Goal: Task Accomplishment & Management: Manage account settings

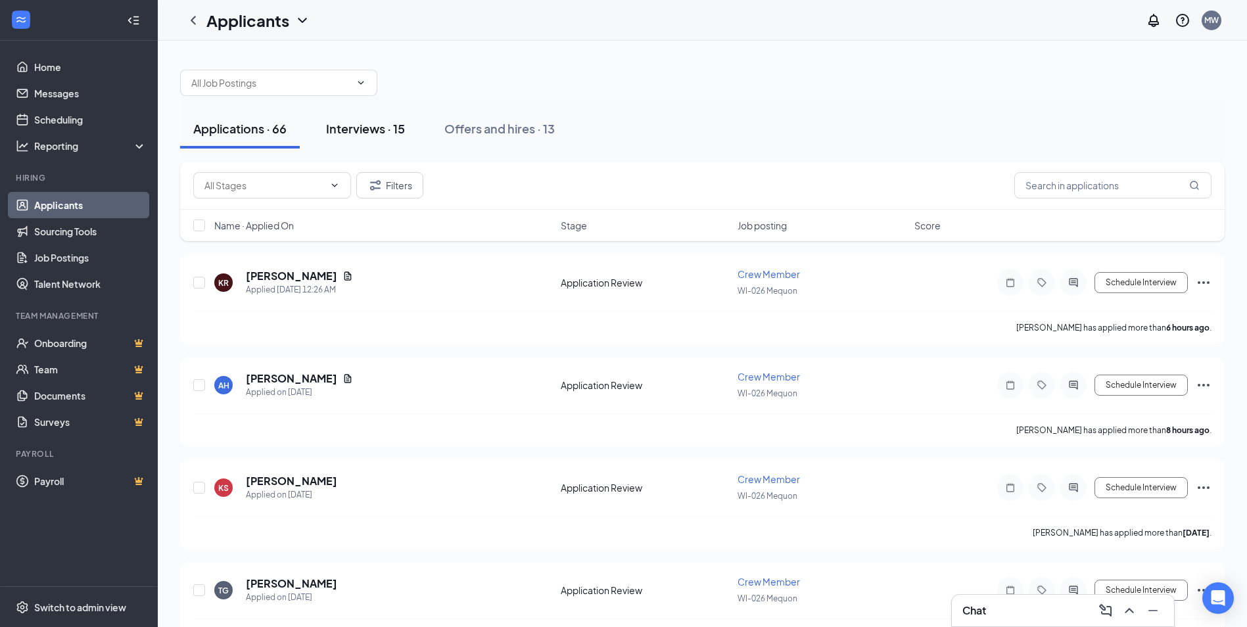
click at [385, 126] on div "Interviews · 15" at bounding box center [365, 128] width 79 height 16
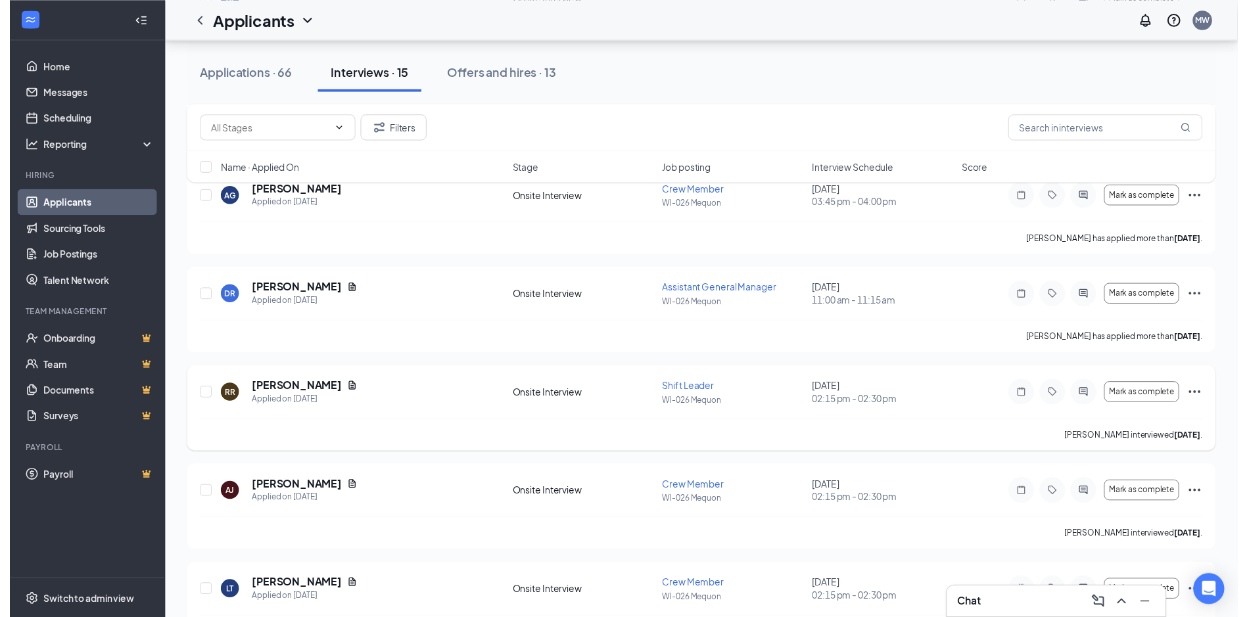
scroll to position [460, 0]
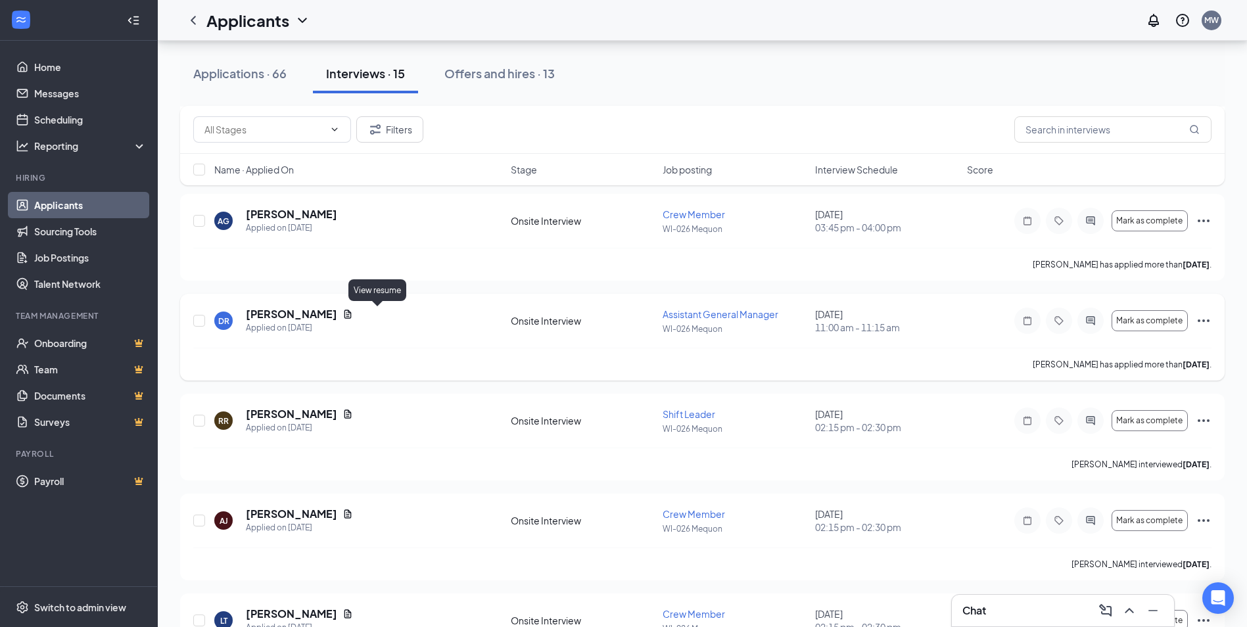
click at [353, 316] on icon "Document" at bounding box center [347, 314] width 11 height 11
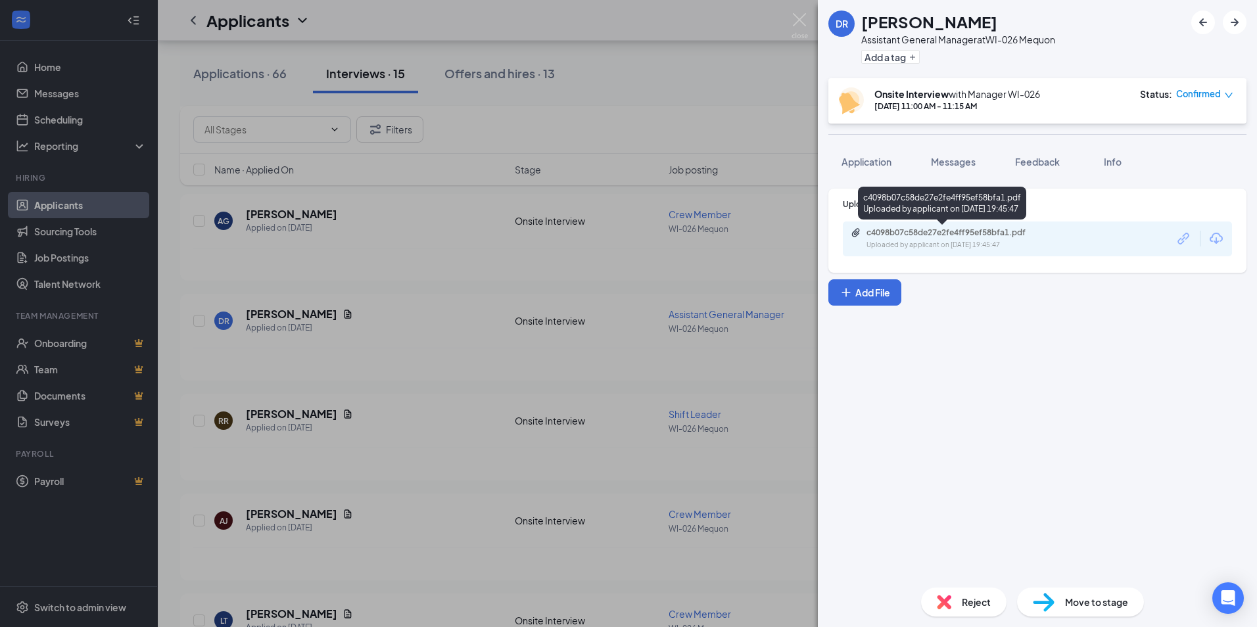
click at [947, 231] on div "c4098b07c58de27e2fe4ff95ef58bfa1.pdf" at bounding box center [958, 232] width 184 height 11
click at [494, 90] on div "[PERSON_NAME] Assistant General Manager at WI-026 Mequon Add a tag Onsite Inter…" at bounding box center [628, 313] width 1257 height 627
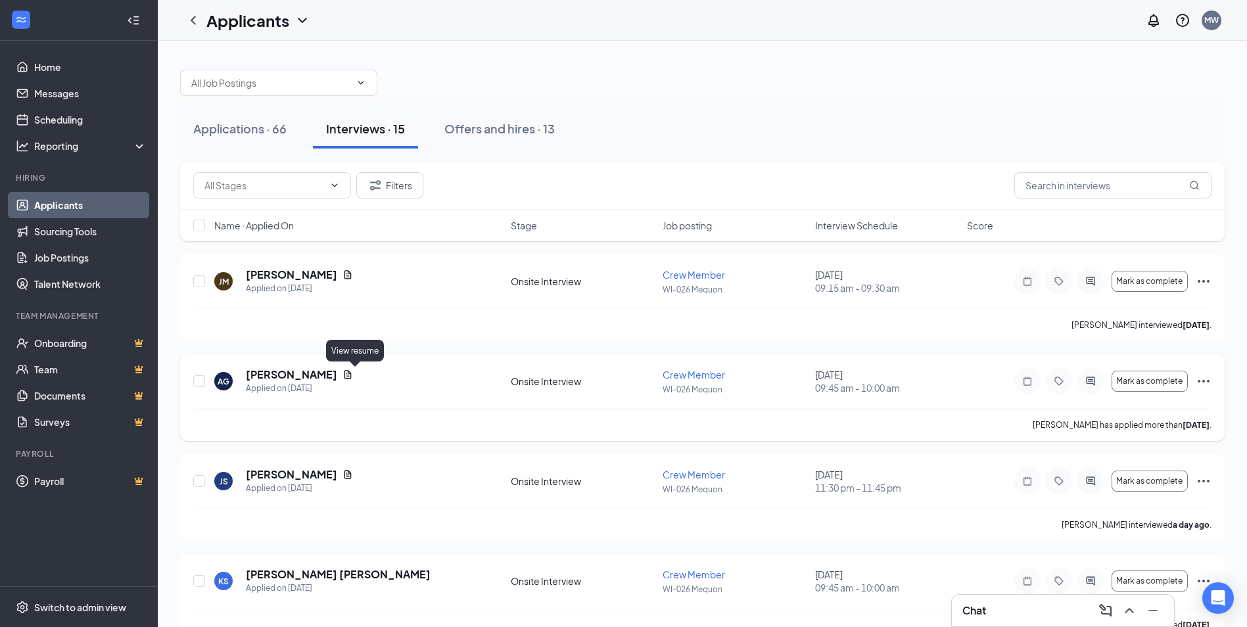
click at [351, 374] on icon "Document" at bounding box center [347, 374] width 11 height 11
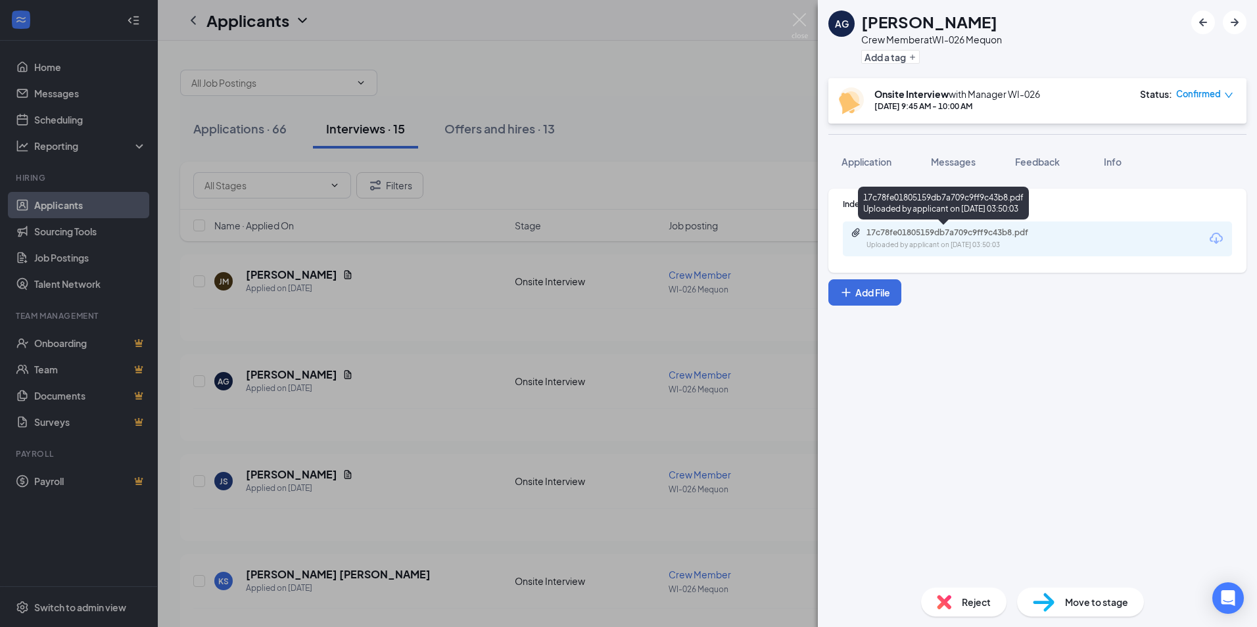
click at [895, 232] on div "17c78fe01805159db7a709c9ff9c43b8.pdf" at bounding box center [958, 232] width 184 height 11
click at [586, 214] on div "AG [PERSON_NAME] Crew Member at WI-026 Mequon Add a tag Onsite Interview with M…" at bounding box center [628, 313] width 1257 height 627
